Goal: Information Seeking & Learning: Check status

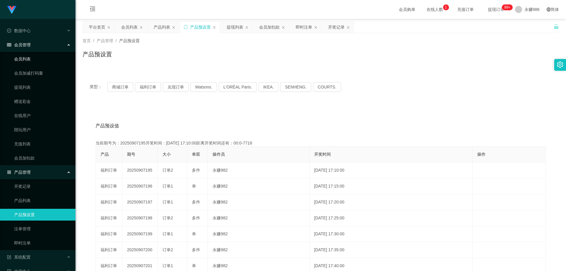
click at [38, 54] on link "会员列表" at bounding box center [42, 59] width 57 height 12
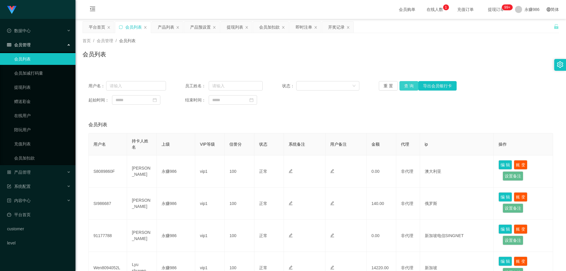
click at [405, 83] on button "查 询" at bounding box center [408, 85] width 19 height 9
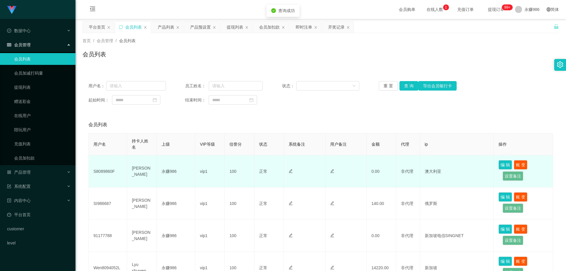
click at [104, 170] on td "S8089860F" at bounding box center [108, 171] width 38 height 32
copy td "S8089860F"
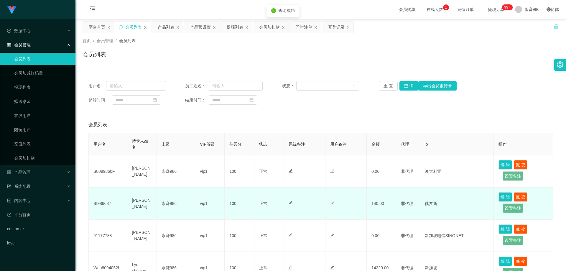
click at [101, 205] on td "SI986687" at bounding box center [108, 203] width 38 height 32
copy td "SI986687"
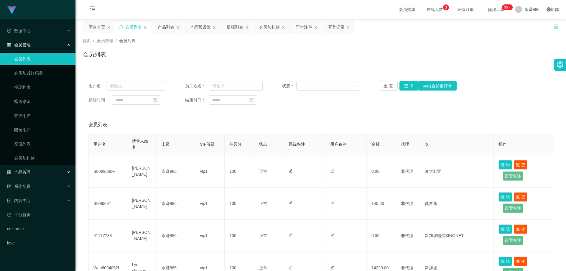
click at [52, 177] on div "产品管理" at bounding box center [37, 172] width 75 height 12
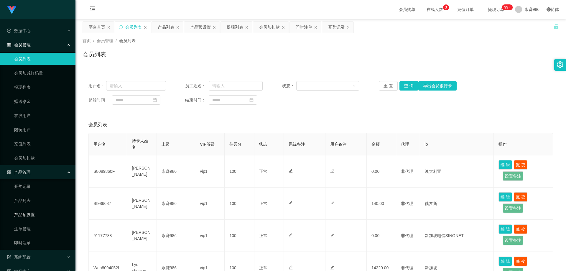
click at [43, 216] on link "产品预设置" at bounding box center [42, 215] width 57 height 12
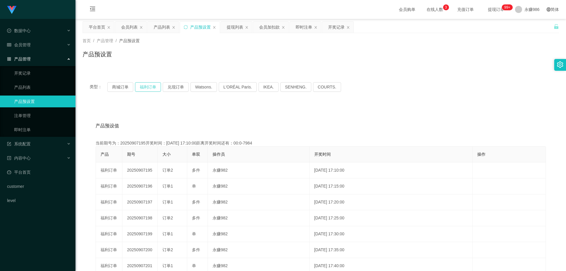
click at [155, 87] on button "福利订单" at bounding box center [148, 86] width 26 height 9
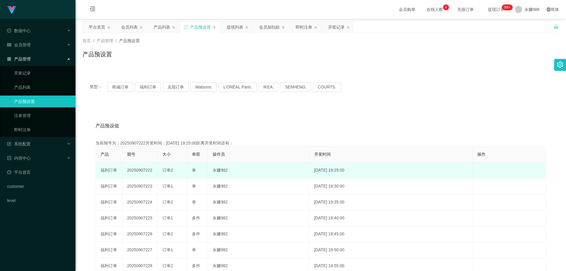
click at [176, 169] on div "订单2" at bounding box center [172, 170] width 20 height 6
drag, startPoint x: 153, startPoint y: 169, endPoint x: 145, endPoint y: 171, distance: 8.4
click at [145, 171] on td "20250907222" at bounding box center [139, 170] width 35 height 16
copy td "222"
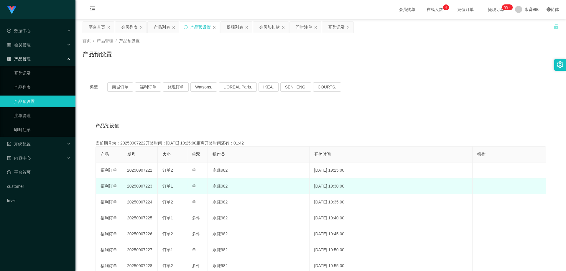
drag, startPoint x: 151, startPoint y: 188, endPoint x: 145, endPoint y: 189, distance: 6.2
click at [145, 189] on td "20250907223" at bounding box center [139, 186] width 35 height 16
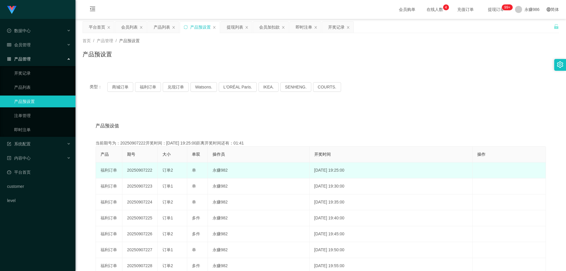
click at [150, 172] on td "20250907222" at bounding box center [139, 170] width 35 height 16
drag, startPoint x: 153, startPoint y: 171, endPoint x: 144, endPoint y: 172, distance: 8.6
click at [144, 172] on td "20250907222" at bounding box center [139, 170] width 35 height 16
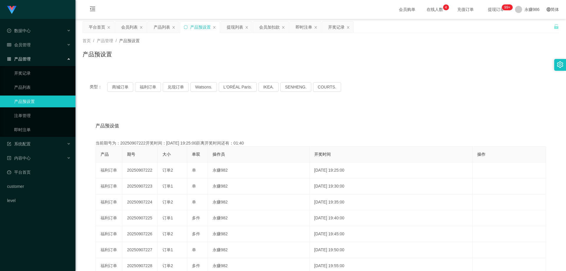
copy td "222"
click at [32, 47] on div "会员管理" at bounding box center [37, 45] width 75 height 12
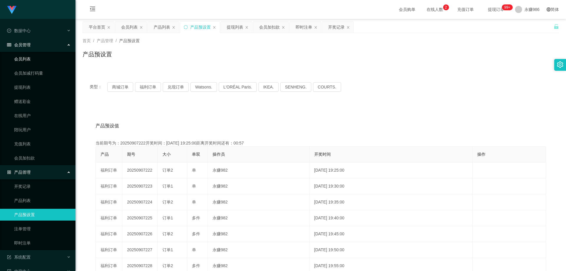
click at [25, 58] on link "会员列表" at bounding box center [42, 59] width 57 height 12
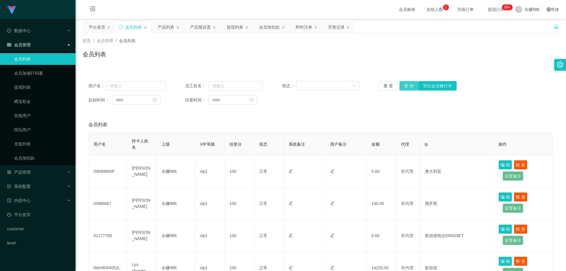
click at [406, 88] on button "查 询" at bounding box center [408, 85] width 19 height 9
click at [406, 88] on div "重 置 查 询 导出会员银行卡" at bounding box center [418, 85] width 78 height 9
click at [406, 88] on button "查 询" at bounding box center [408, 85] width 19 height 9
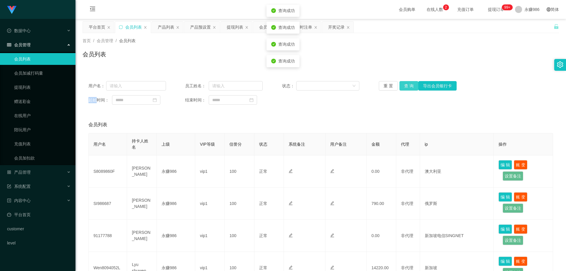
click at [406, 88] on button "查 询" at bounding box center [408, 85] width 19 height 9
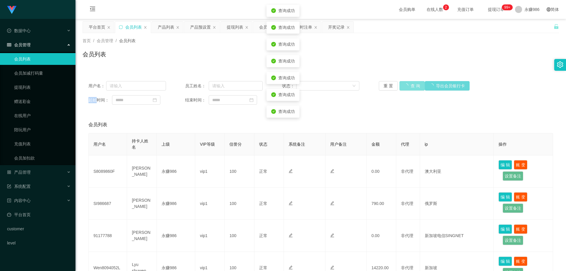
click at [406, 88] on button "查 询" at bounding box center [411, 85] width 25 height 9
click at [406, 88] on div "重 置 查 询 导出会员银行卡" at bounding box center [418, 85] width 78 height 9
click at [406, 88] on button "查 询" at bounding box center [408, 85] width 19 height 9
click at [406, 88] on div "重 置 查 询 导出会员银行卡" at bounding box center [418, 85] width 78 height 9
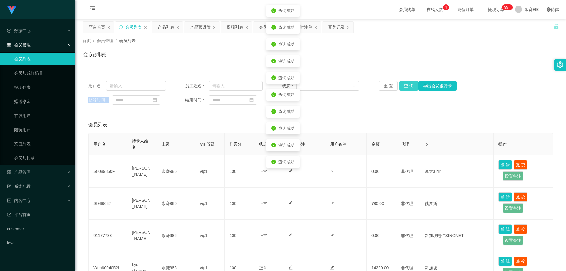
click at [406, 88] on button "查 询" at bounding box center [408, 85] width 19 height 9
click at [406, 88] on div "重 置 查 询 导出会员银行卡" at bounding box center [418, 85] width 78 height 9
click at [406, 88] on button "查 询" at bounding box center [408, 85] width 19 height 9
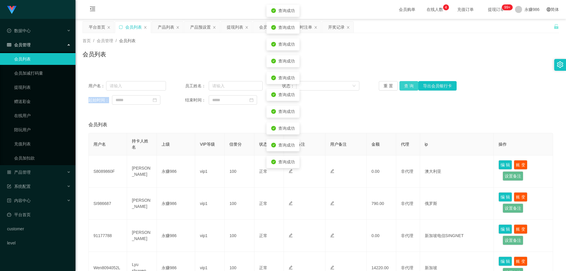
click at [406, 88] on div "重 置 查 询 导出会员银行卡" at bounding box center [418, 85] width 78 height 9
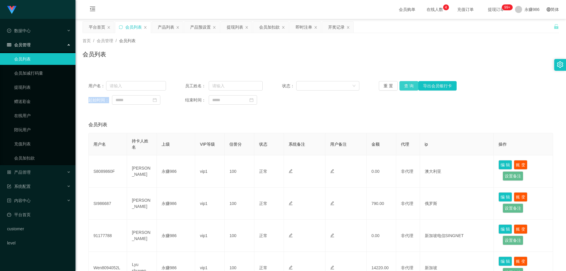
click at [405, 85] on button "查 询" at bounding box center [408, 85] width 19 height 9
click at [404, 86] on button "查 询" at bounding box center [408, 85] width 19 height 9
click at [30, 176] on div "产品管理" at bounding box center [37, 172] width 75 height 12
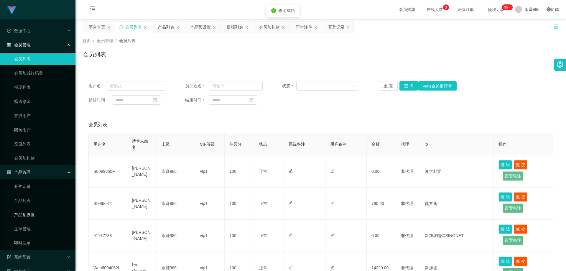
click at [32, 215] on link "产品预设置" at bounding box center [42, 215] width 57 height 12
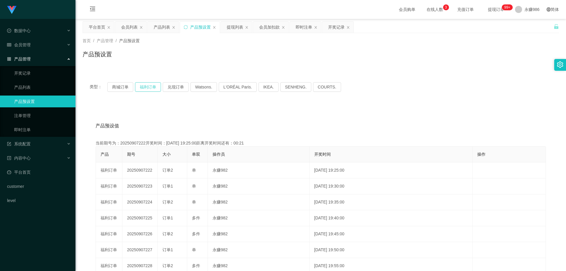
click at [154, 86] on button "福利订单" at bounding box center [148, 86] width 26 height 9
click at [54, 63] on div "产品管理" at bounding box center [37, 59] width 75 height 12
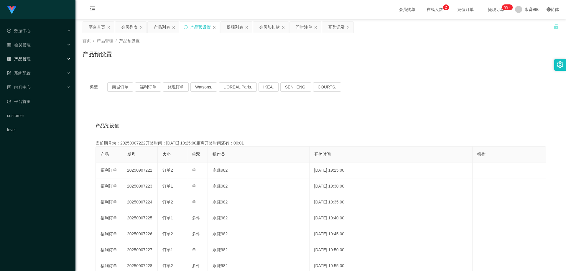
click at [54, 63] on div "产品管理" at bounding box center [37, 59] width 75 height 12
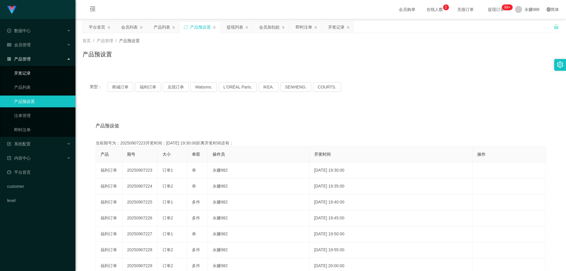
click at [52, 69] on link "开奖记录" at bounding box center [42, 73] width 57 height 12
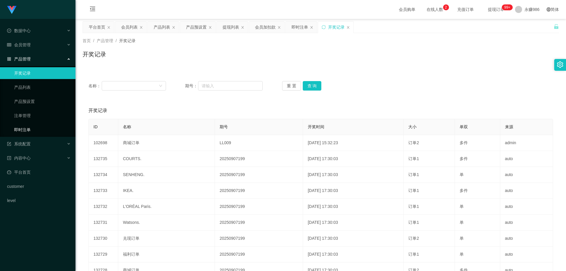
click at [34, 127] on link "即时注单" at bounding box center [42, 130] width 57 height 12
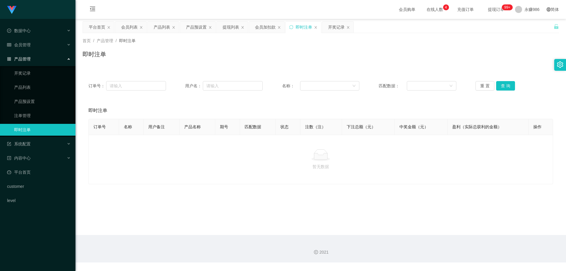
click at [34, 126] on link "即时注单" at bounding box center [42, 130] width 57 height 12
click at [509, 84] on button "查 询" at bounding box center [505, 85] width 19 height 9
click at [37, 37] on li "数据中心" at bounding box center [37, 31] width 75 height 13
click at [38, 45] on div "会员管理" at bounding box center [37, 45] width 75 height 12
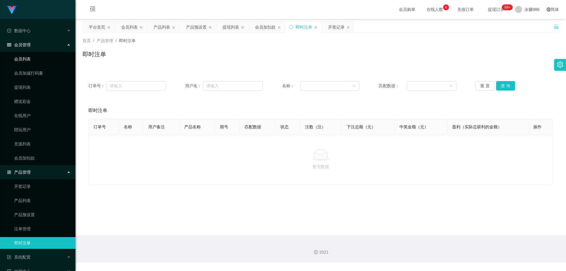
drag, startPoint x: 33, startPoint y: 55, endPoint x: 36, endPoint y: 56, distance: 3.7
click at [33, 55] on link "会员列表" at bounding box center [42, 59] width 57 height 12
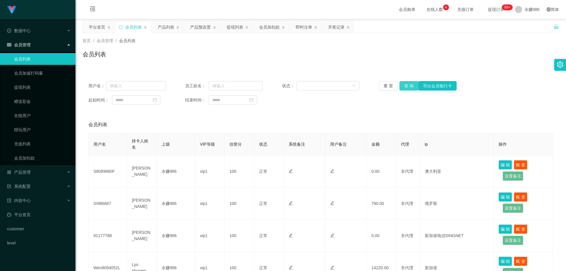
click at [403, 86] on button "查 询" at bounding box center [408, 85] width 19 height 9
click at [403, 87] on button "查 询" at bounding box center [408, 85] width 19 height 9
click at [403, 87] on div "重 置 查 询 导出会员银行卡" at bounding box center [418, 85] width 78 height 9
click at [34, 178] on div "产品管理" at bounding box center [37, 172] width 75 height 12
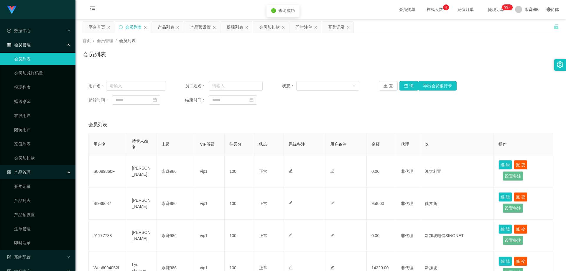
click at [35, 172] on div "产品管理" at bounding box center [37, 172] width 75 height 12
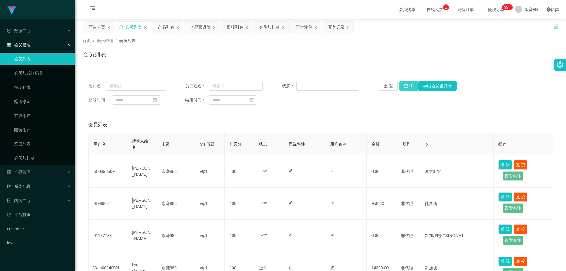
click at [404, 83] on button "查 询" at bounding box center [408, 85] width 19 height 9
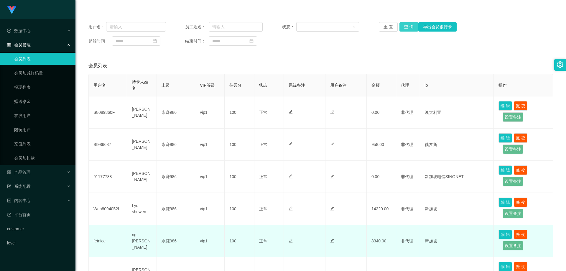
scroll to position [118, 0]
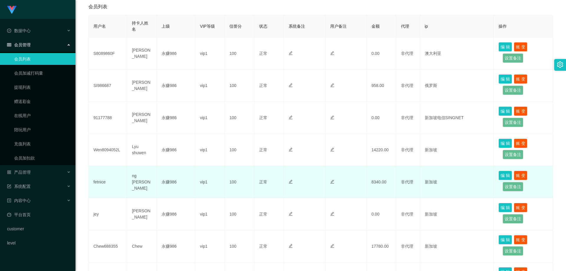
click at [95, 182] on td "fetnice" at bounding box center [108, 182] width 38 height 32
copy td "fetnice"
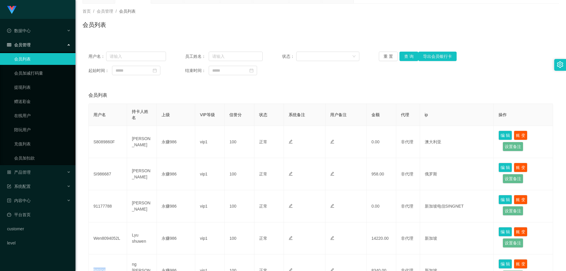
scroll to position [0, 0]
